Goal: Transaction & Acquisition: Purchase product/service

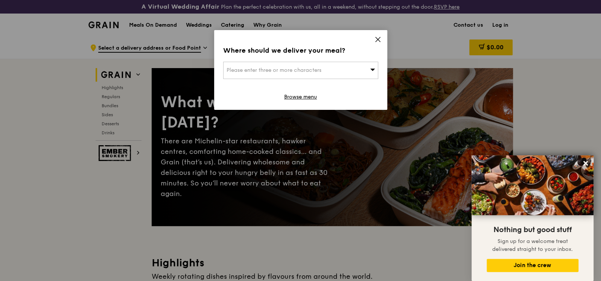
click at [377, 38] on icon at bounding box center [378, 39] width 7 height 7
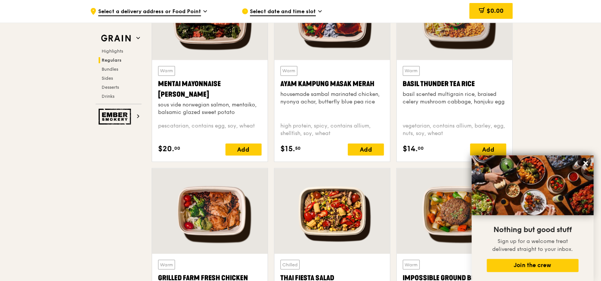
scroll to position [753, 0]
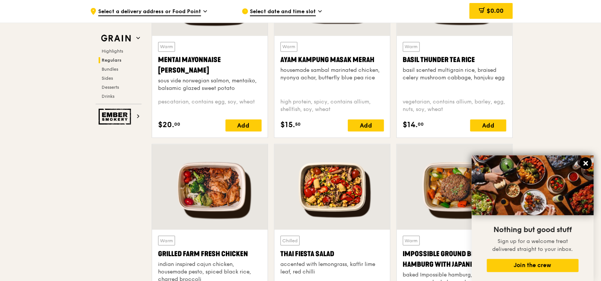
click at [589, 165] on icon at bounding box center [586, 163] width 7 height 7
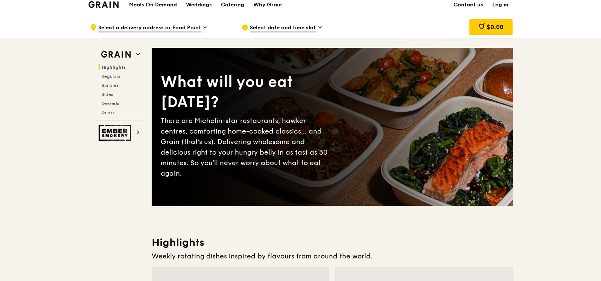
scroll to position [0, 0]
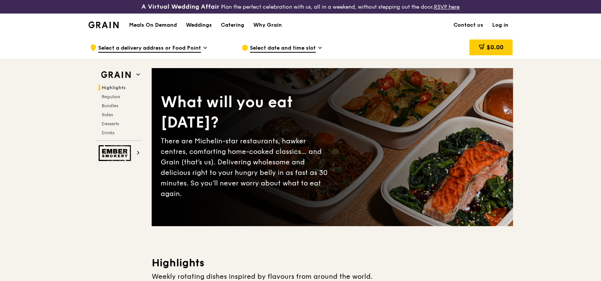
click at [110, 136] on div "Grain Highlights Regulars Bundles Sides Desserts Drinks" at bounding box center [119, 104] width 46 height 73
click at [108, 131] on span "Drinks" at bounding box center [109, 132] width 15 height 5
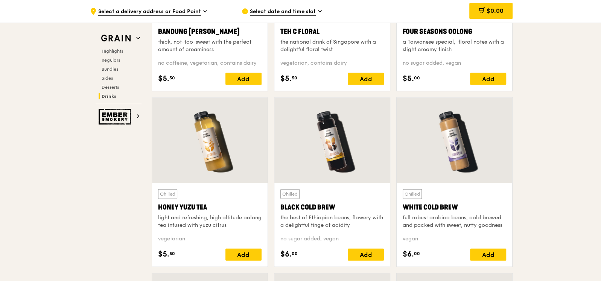
scroll to position [2752, 0]
